Goal: Navigation & Orientation: Find specific page/section

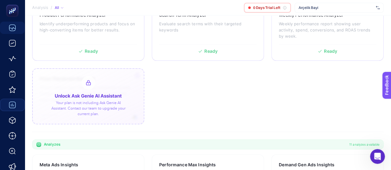
scroll to position [93, 0]
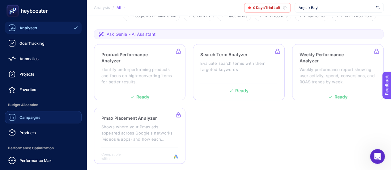
click at [39, 119] on span "Campaigns" at bounding box center [29, 117] width 21 height 5
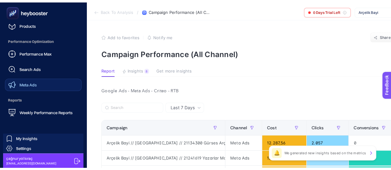
scroll to position [109, 0]
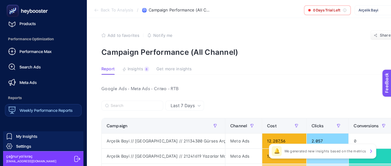
click at [37, 107] on div "Weekly Performance Reports" at bounding box center [40, 109] width 64 height 7
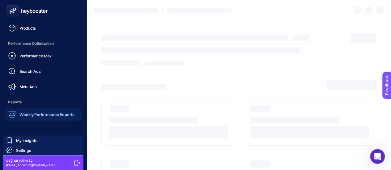
scroll to position [104, 0]
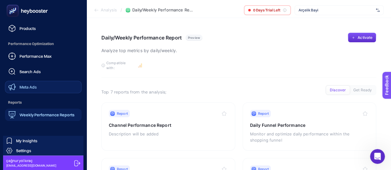
click at [34, 86] on span "Meta Ads" at bounding box center [27, 87] width 17 height 5
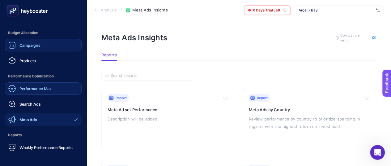
click at [34, 89] on span "Performance Max" at bounding box center [35, 88] width 32 height 5
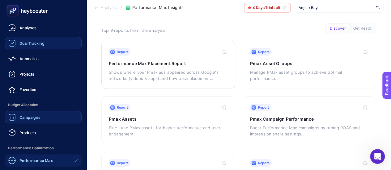
click at [32, 45] on span "Goal Tracking" at bounding box center [31, 43] width 25 height 5
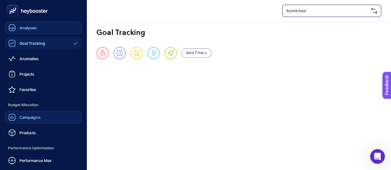
click at [37, 26] on link "Analyses" at bounding box center [43, 28] width 77 height 12
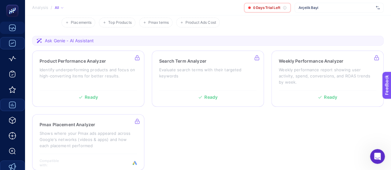
scroll to position [93, 0]
